Goal: Submit feedback/report problem: Submit feedback/report problem

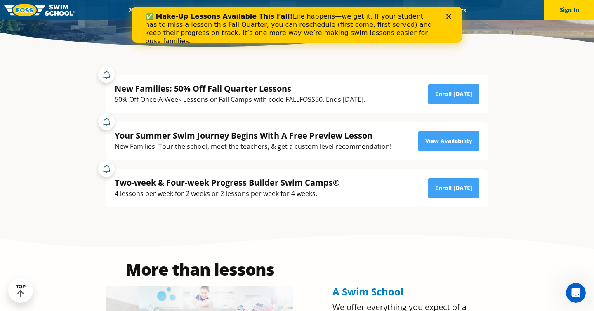
scroll to position [165, 0]
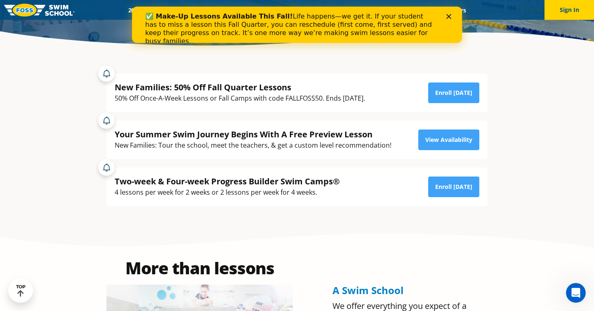
click at [450, 19] on polygon "Close" at bounding box center [448, 16] width 5 height 5
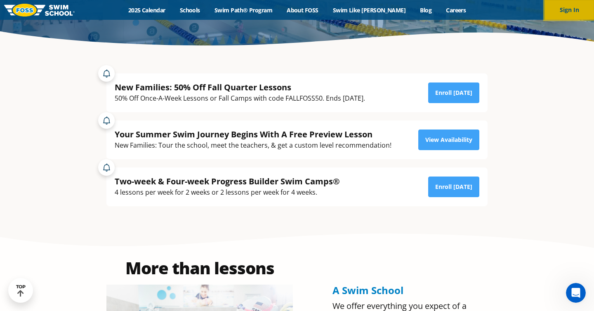
click at [552, 9] on button "Sign In" at bounding box center [570, 10] width 50 height 20
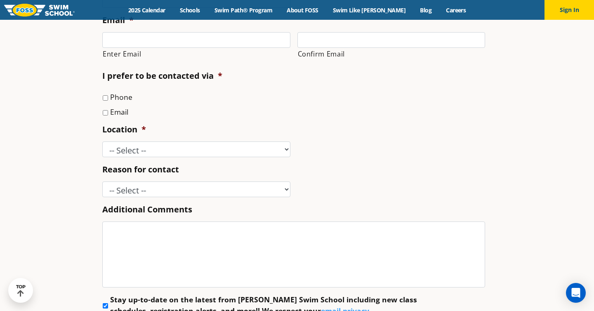
scroll to position [319, 0]
click at [288, 189] on select "-- Select -- Enrollment issue Program question What level is best for my child?…" at bounding box center [196, 189] width 188 height 16
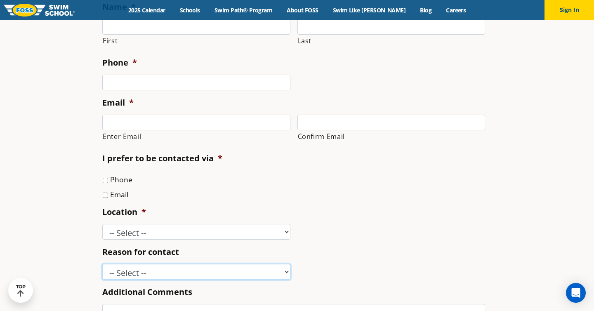
scroll to position [260, 0]
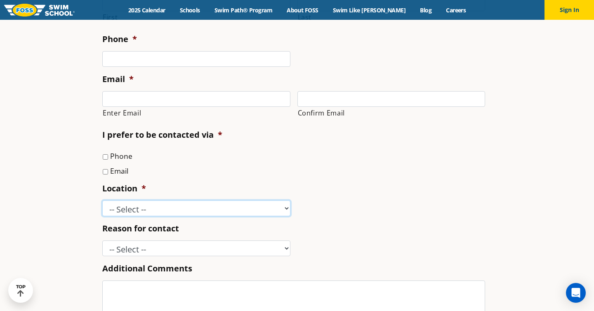
click at [288, 210] on select "-- Select -- Ankeny, IA Apple Valley Blaine, MN Burnsville, MN Ballwin, MO Boli…" at bounding box center [196, 209] width 188 height 16
select select "WBY"
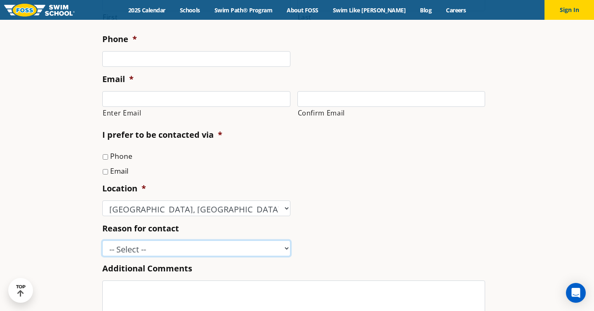
click at [285, 250] on select "-- Select -- Enrollment issue Program question What level is best for my child?…" at bounding box center [196, 249] width 188 height 16
select select "Enrollment issue"
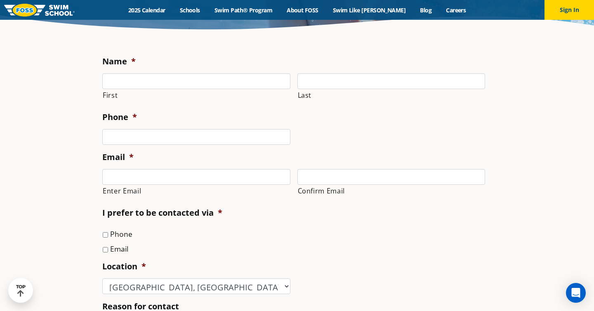
scroll to position [180, 0]
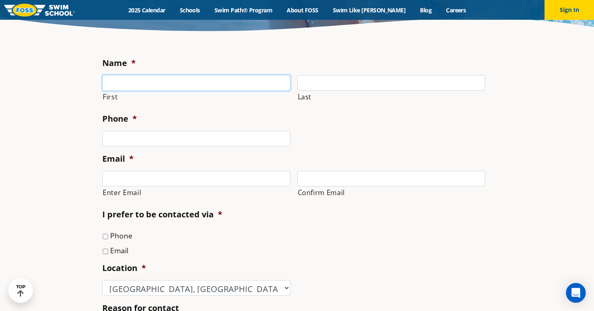
click at [168, 81] on input "First" at bounding box center [196, 83] width 188 height 16
type input "Jessalyn"
type input "[PERSON_NAME]"
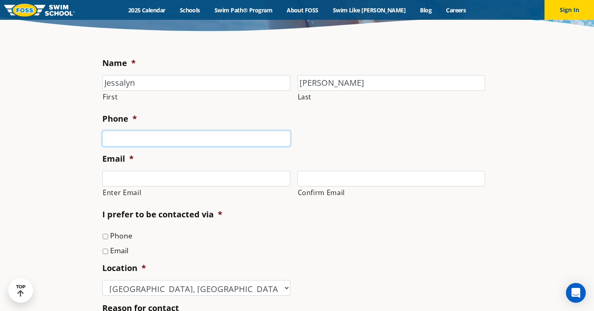
type input "6514348286"
type input "[EMAIL_ADDRESS][DOMAIN_NAME]"
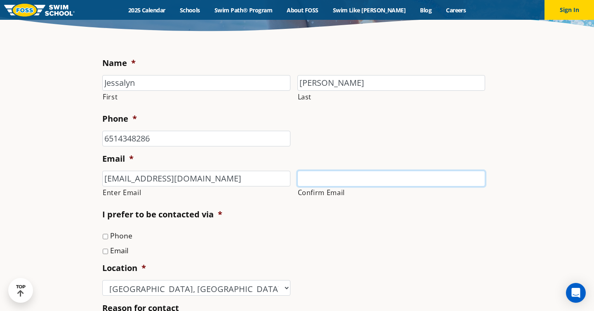
type input "[EMAIL_ADDRESS][DOMAIN_NAME]"
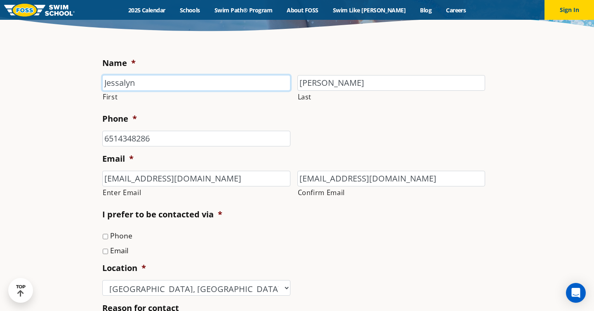
type input "[PHONE_NUMBER]"
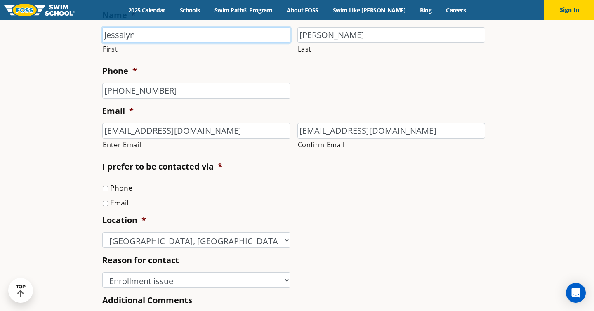
scroll to position [257, 0]
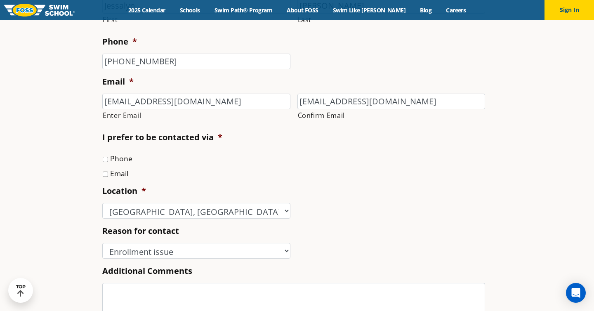
click at [105, 160] on input "Phone" at bounding box center [105, 159] width 5 height 5
checkbox input "true"
click at [105, 174] on input "Email" at bounding box center [105, 174] width 5 height 5
checkbox input "true"
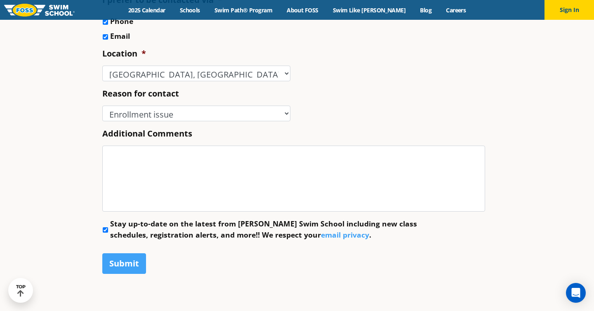
scroll to position [404, 0]
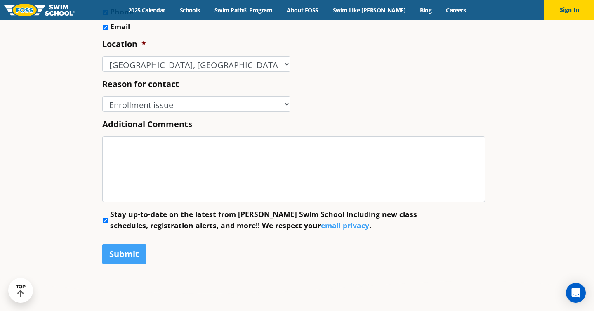
click at [106, 222] on input "Stay up-to-date on the latest from Foss Swim School including new class schedul…" at bounding box center [105, 220] width 5 height 5
checkbox input "false"
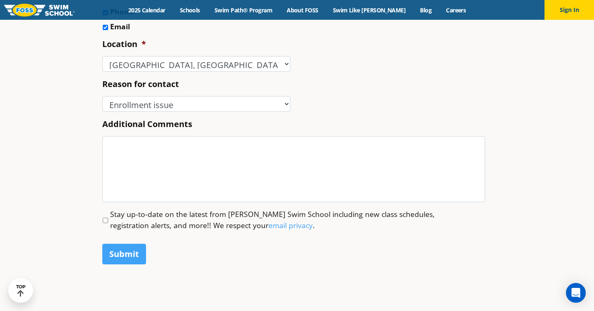
click at [147, 120] on label "Additional Comments" at bounding box center [147, 124] width 90 height 11
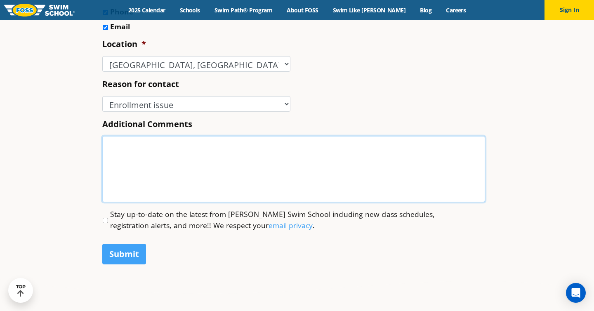
click at [147, 136] on textarea "Additional Comments" at bounding box center [293, 169] width 383 height 66
click at [141, 158] on textarea "Additional Comments" at bounding box center [293, 169] width 383 height 66
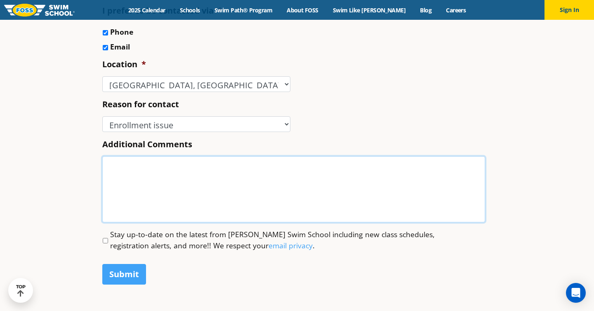
scroll to position [392, 0]
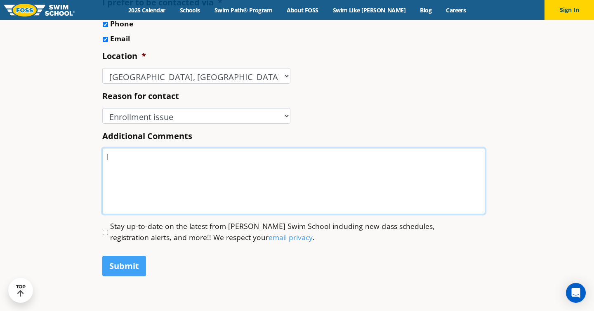
type textarea "I"
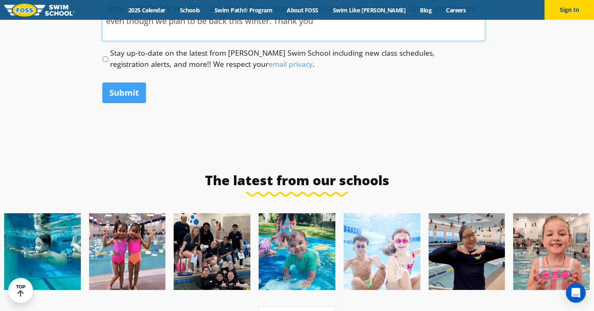
scroll to position [545, 0]
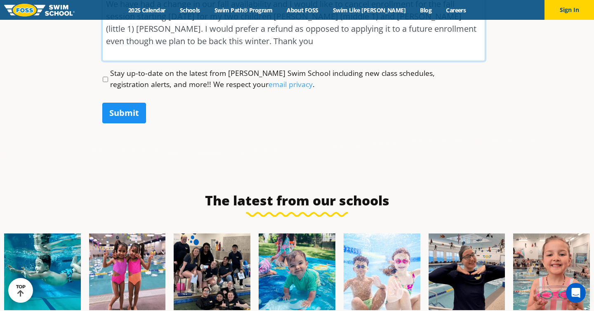
type textarea "We have had a change in our fall availability and I would like to cancel enroll…"
click at [117, 122] on input "Submit" at bounding box center [124, 113] width 44 height 21
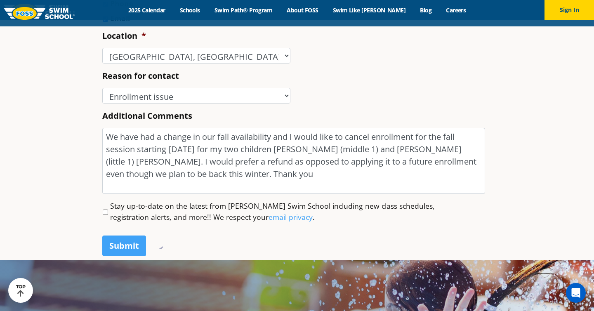
scroll to position [415, 0]
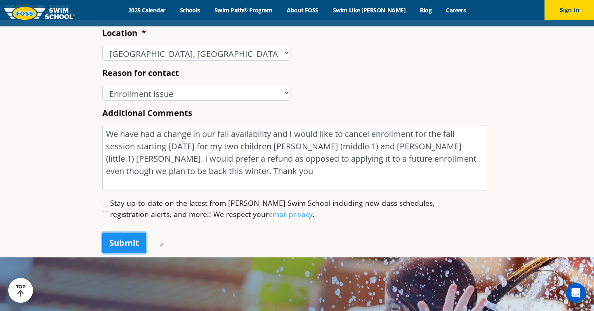
click at [123, 247] on input "Submit" at bounding box center [124, 243] width 44 height 21
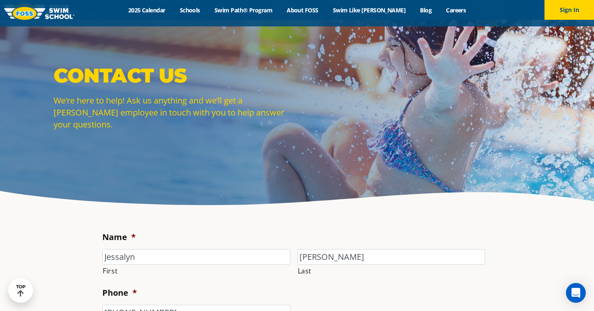
scroll to position [0, 0]
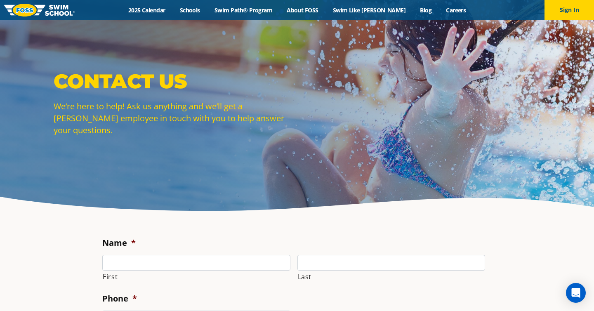
click at [184, 272] on label "First" at bounding box center [197, 277] width 188 height 12
click at [184, 271] on input "First" at bounding box center [196, 263] width 188 height 16
type input "Jessalyn"
type input "[PERSON_NAME]"
type input "6514348286"
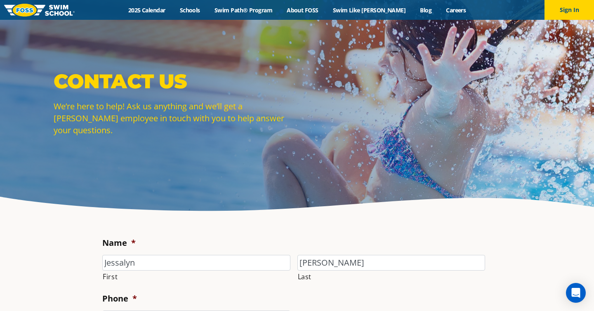
type input "[EMAIL_ADDRESS][DOMAIN_NAME]"
type input "[PHONE_NUMBER]"
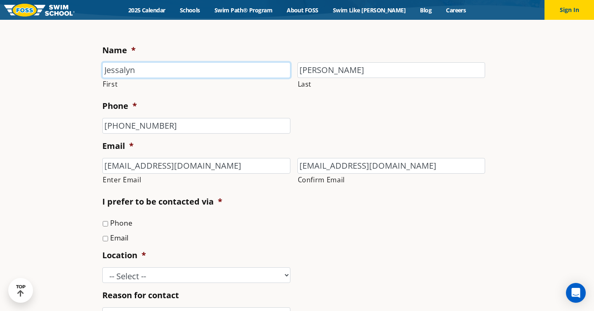
scroll to position [196, 0]
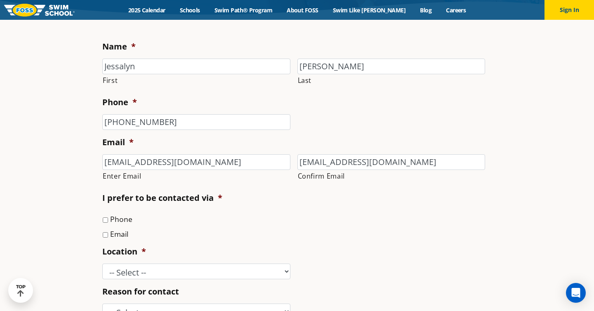
click at [121, 236] on label "Email" at bounding box center [119, 234] width 18 height 11
click at [108, 236] on input "Email" at bounding box center [105, 234] width 5 height 5
checkbox input "true"
click at [120, 219] on label "Phone" at bounding box center [121, 219] width 22 height 11
click at [108, 219] on input "Phone" at bounding box center [105, 219] width 5 height 5
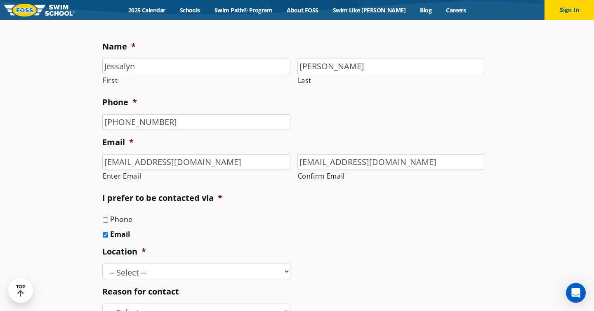
checkbox input "true"
click at [144, 275] on select "-- Select -- [GEOGRAPHIC_DATA], [GEOGRAPHIC_DATA] [GEOGRAPHIC_DATA] [GEOGRAPHIC…" at bounding box center [196, 272] width 188 height 16
select select "WBY"
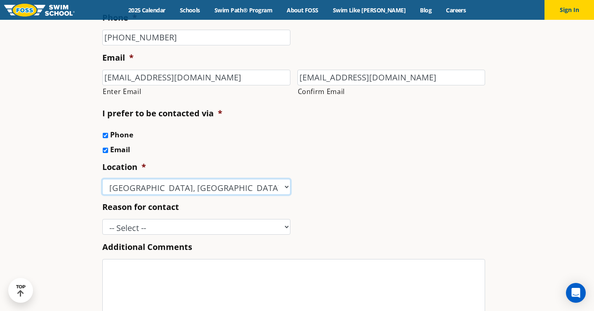
scroll to position [281, 0]
click at [214, 225] on select "-- Select -- Enrollment issue Program question What level is best for my child?…" at bounding box center [196, 227] width 188 height 16
select select "Enrollment issue"
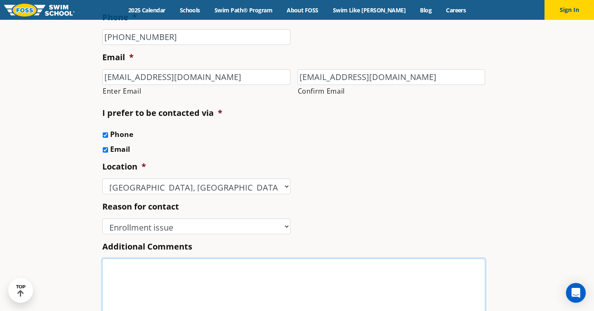
click at [184, 282] on textarea "Additional Comments" at bounding box center [293, 292] width 383 height 66
type textarea "U"
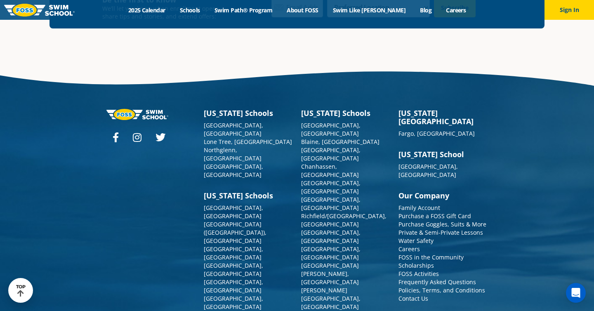
scroll to position [939, 0]
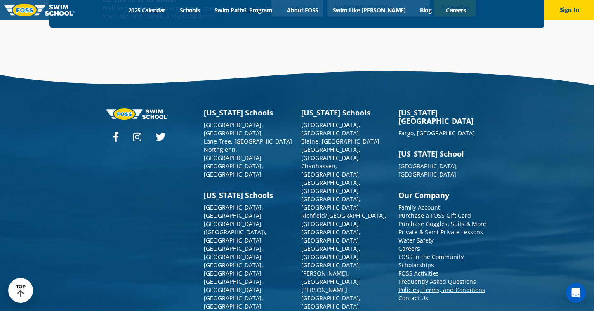
type textarea "Unfortunately we've had a change in our availability for the fall and need to c…"
click at [454, 286] on link "Policies, Terms, and Conditions" at bounding box center [442, 290] width 87 height 8
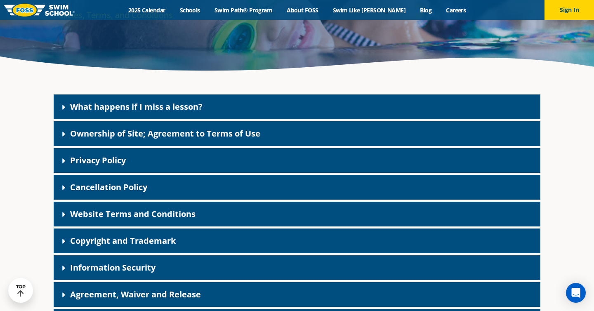
scroll to position [155, 0]
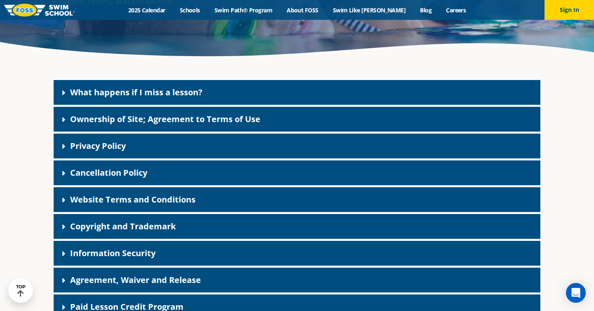
click at [231, 181] on div "Cancellation Policy" at bounding box center [297, 172] width 487 height 25
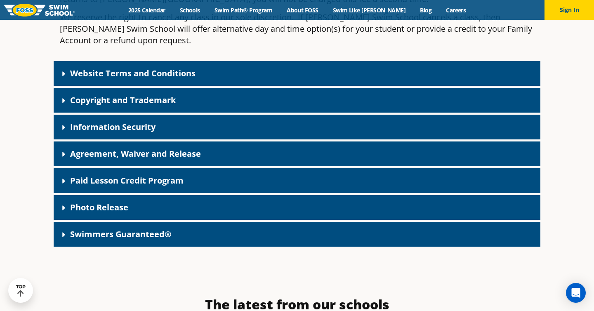
scroll to position [684, 0]
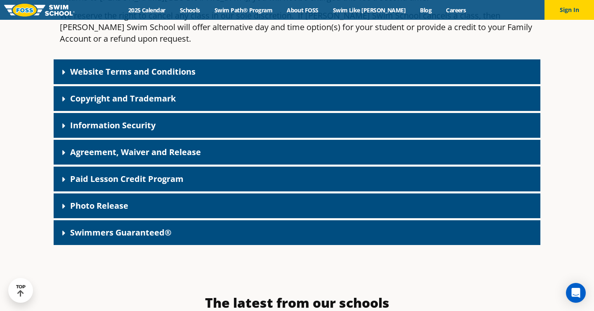
click at [225, 167] on div "Paid Lesson Credit Program" at bounding box center [297, 179] width 487 height 25
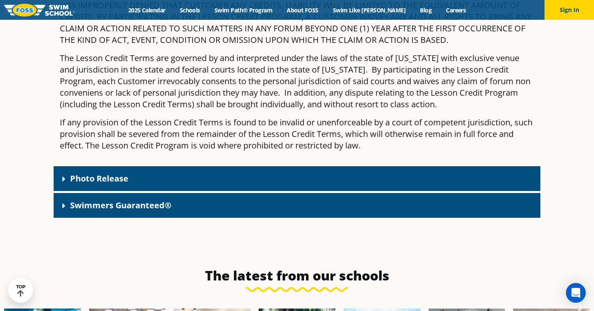
scroll to position [2393, 0]
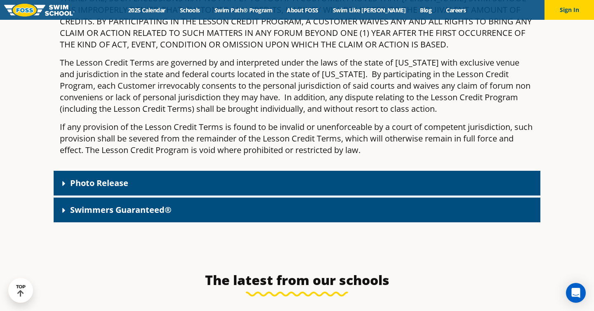
click at [217, 198] on div "Swimmers Guaranteed®" at bounding box center [297, 210] width 487 height 25
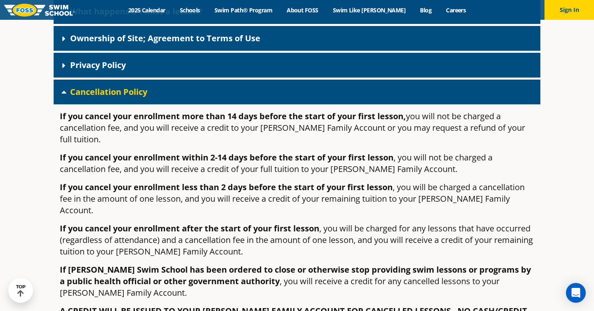
scroll to position [308, 0]
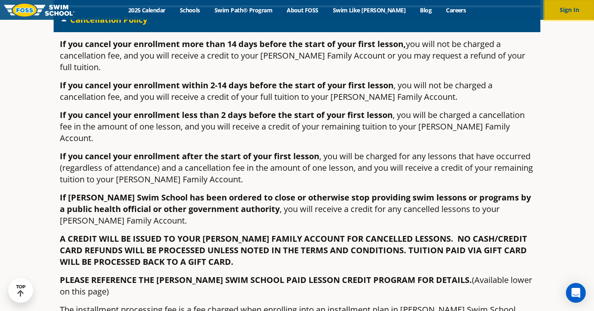
click at [581, 5] on button "Sign In" at bounding box center [570, 10] width 50 height 20
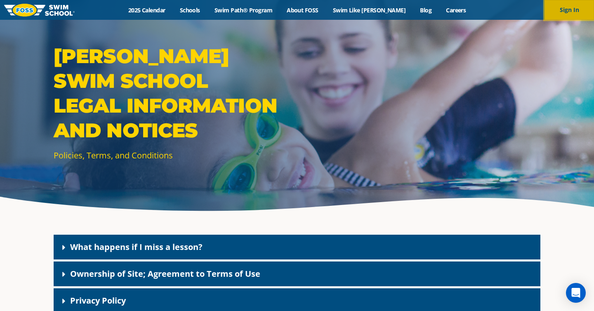
click at [573, 11] on button "Sign In" at bounding box center [570, 10] width 50 height 20
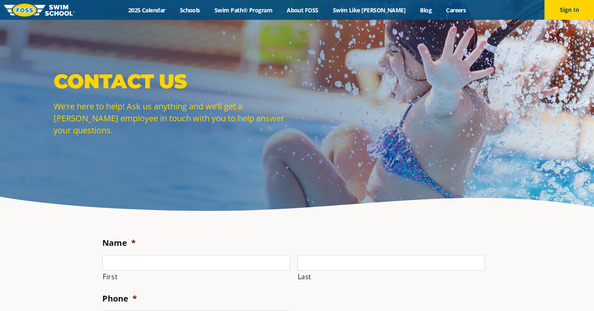
click at [277, 263] on input "First" at bounding box center [196, 263] width 188 height 16
type input "Jessalyn"
type input "[PERSON_NAME]"
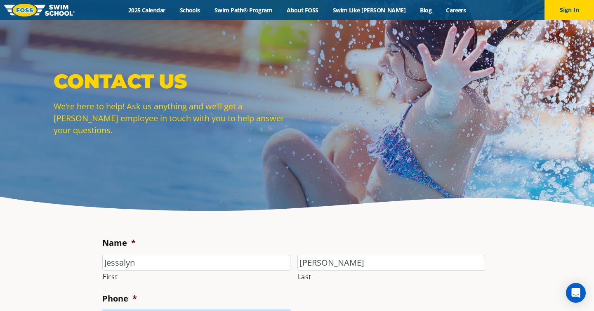
type input "6514348286"
type input "[EMAIL_ADDRESS][DOMAIN_NAME]"
type input "[PHONE_NUMBER]"
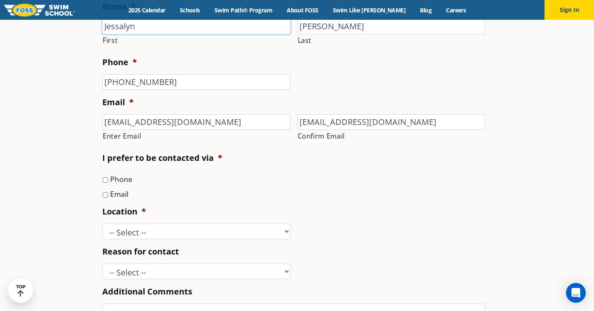
scroll to position [238, 0]
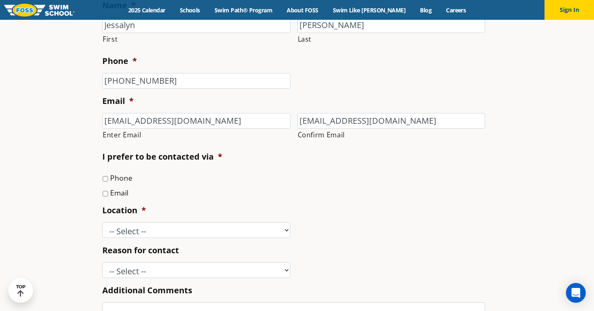
click at [106, 180] on input "Phone" at bounding box center [105, 178] width 5 height 5
checkbox input "true"
click at [105, 194] on input "Email" at bounding box center [105, 193] width 5 height 5
checkbox input "true"
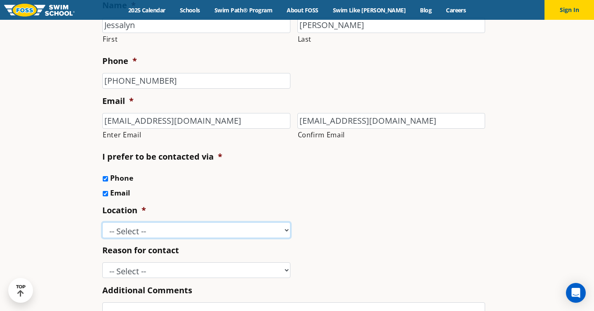
click at [122, 231] on select "-- Select -- [GEOGRAPHIC_DATA], [GEOGRAPHIC_DATA] [GEOGRAPHIC_DATA] [GEOGRAPHIC…" at bounding box center [196, 230] width 188 height 16
select select "WBY"
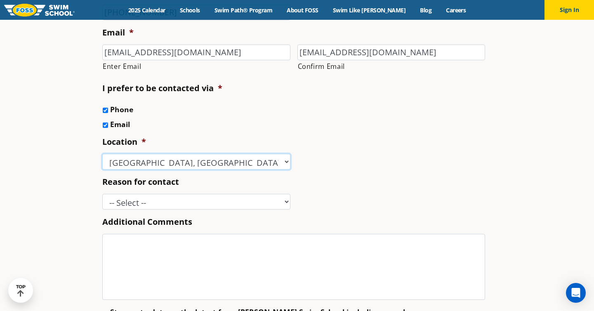
scroll to position [308, 0]
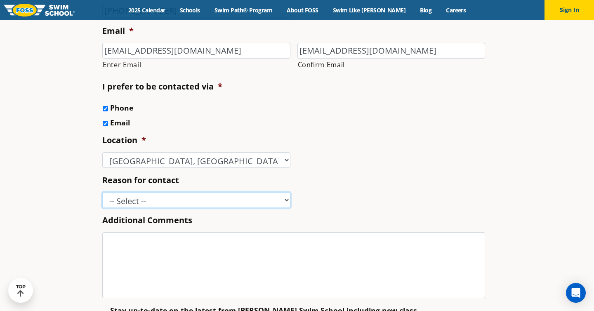
click at [137, 197] on select "-- Select -- Enrollment issue Program question What level is best for my child?…" at bounding box center [196, 200] width 188 height 16
select select "Enrollment issue"
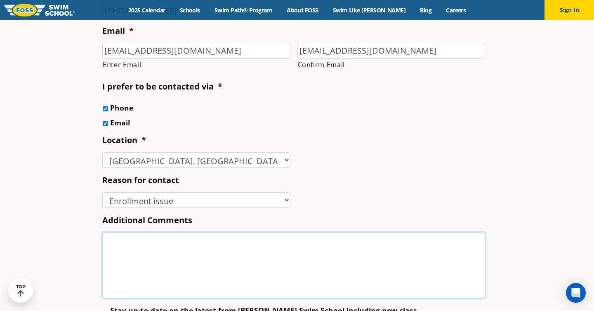
click at [149, 266] on textarea "Additional Comments" at bounding box center [293, 265] width 383 height 66
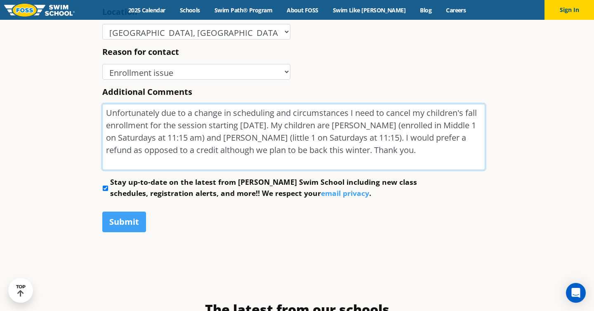
scroll to position [438, 0]
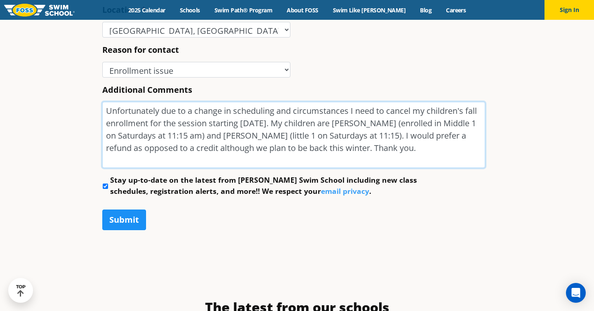
type textarea "Unfortunately due to a change in scheduling and circumstances I need to cancel …"
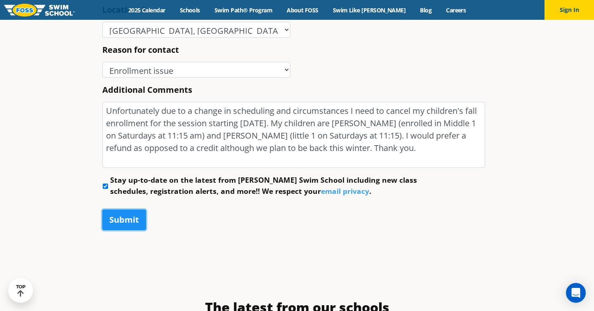
click at [116, 224] on input "Submit" at bounding box center [124, 220] width 44 height 21
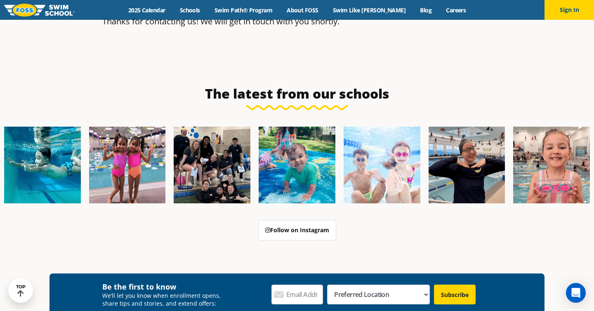
scroll to position [189, 0]
